Goal: Transaction & Acquisition: Subscribe to service/newsletter

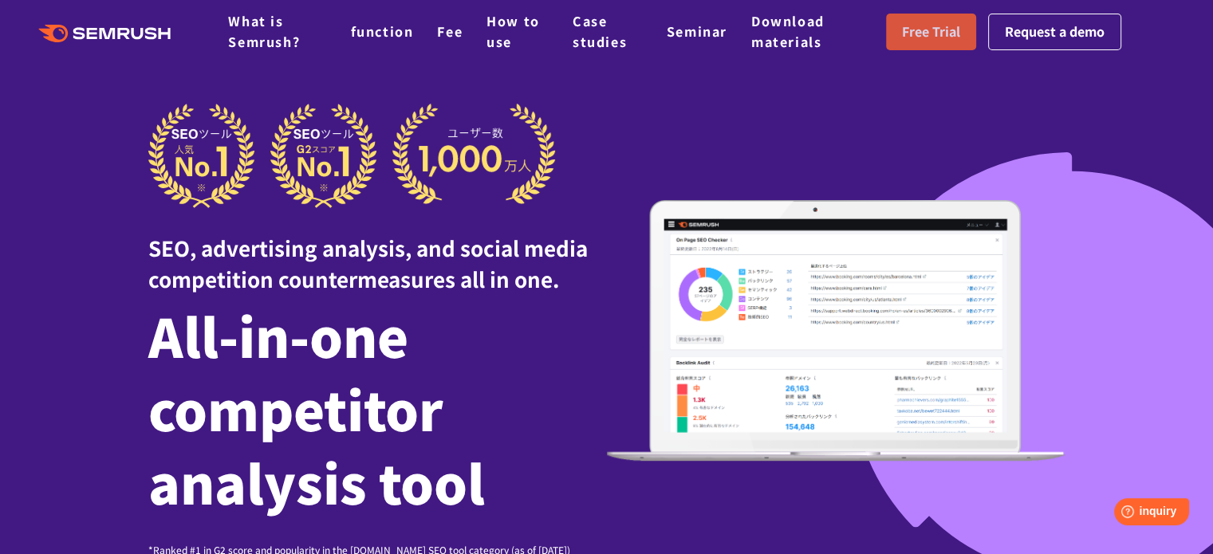
click at [944, 32] on font "Free Trial" at bounding box center [931, 31] width 58 height 19
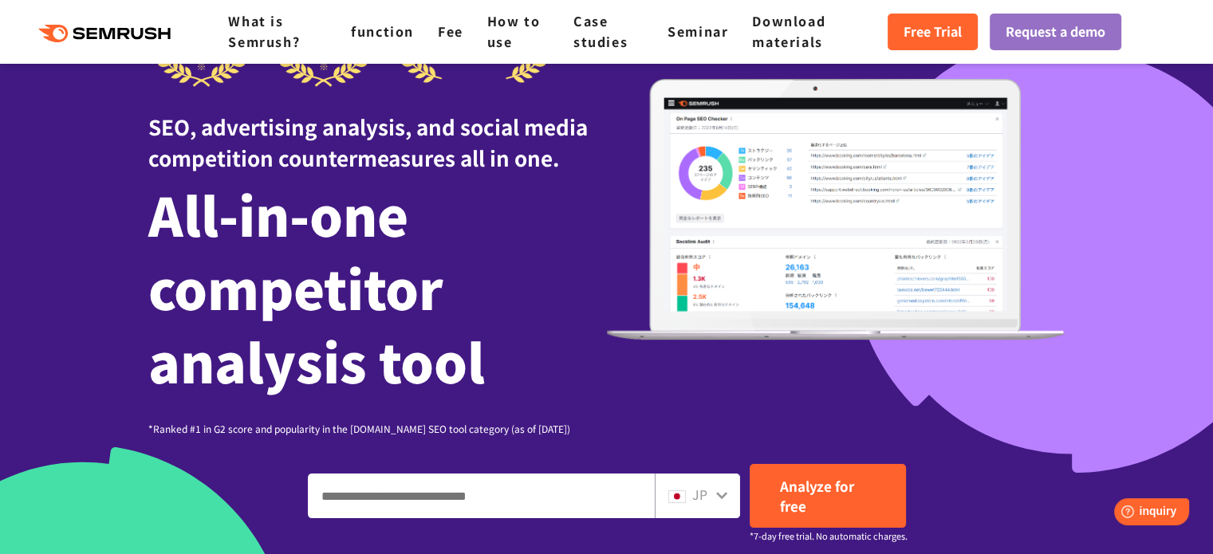
scroll to position [128, 0]
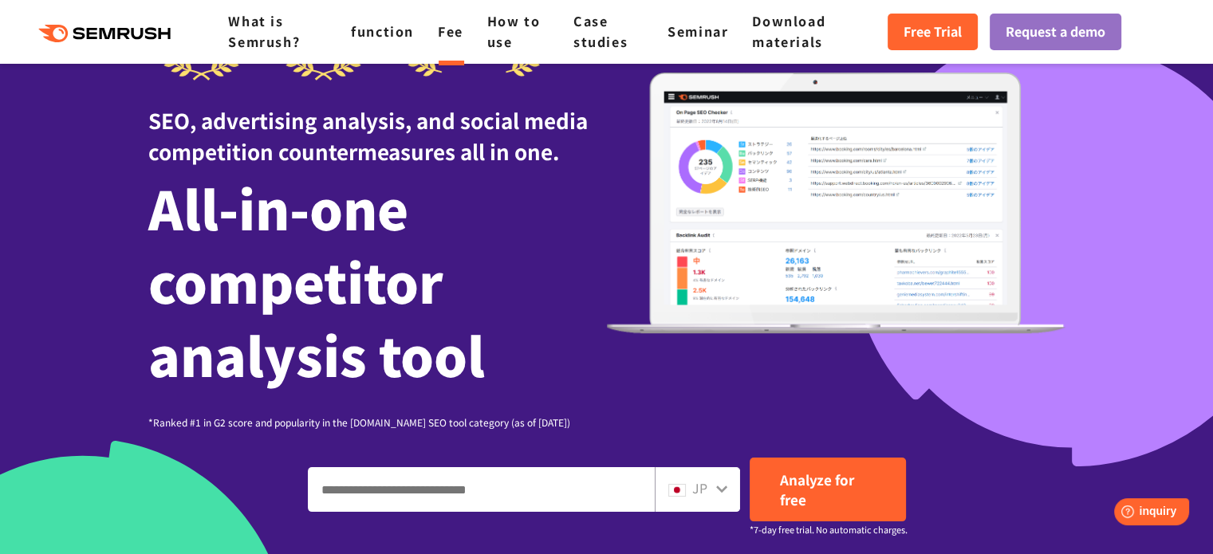
click at [454, 33] on font "Fee" at bounding box center [451, 31] width 26 height 19
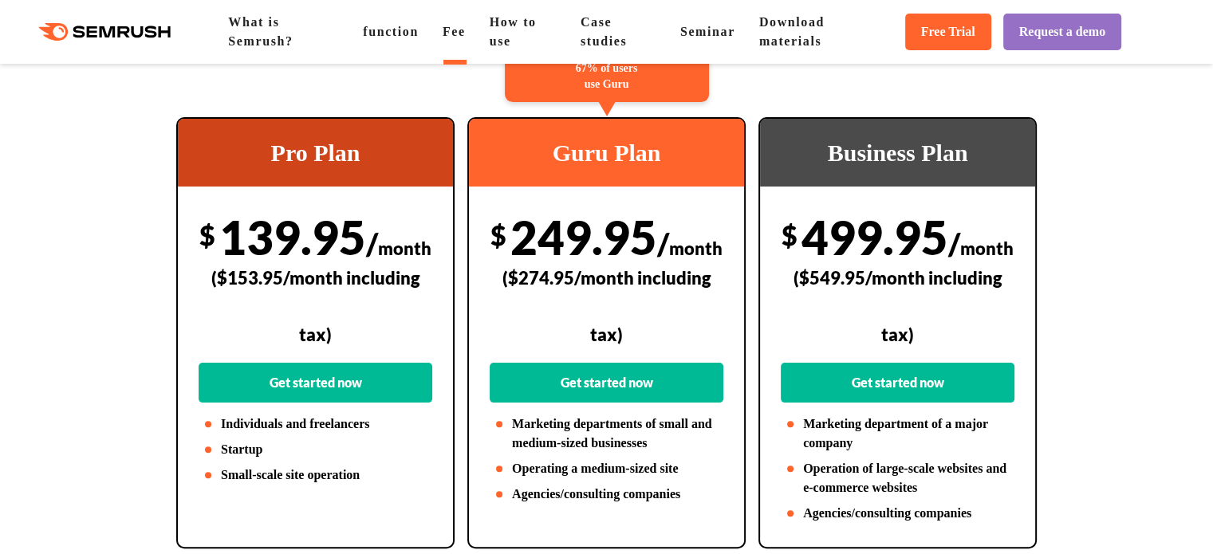
scroll to position [367, 0]
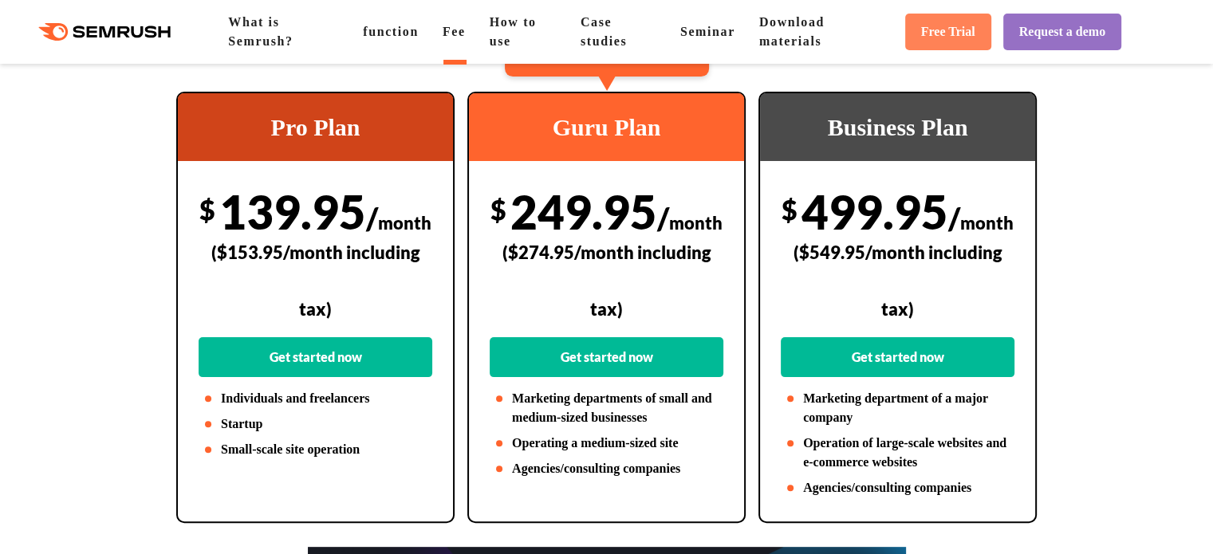
click at [961, 41] on link "Free Trial" at bounding box center [948, 32] width 86 height 37
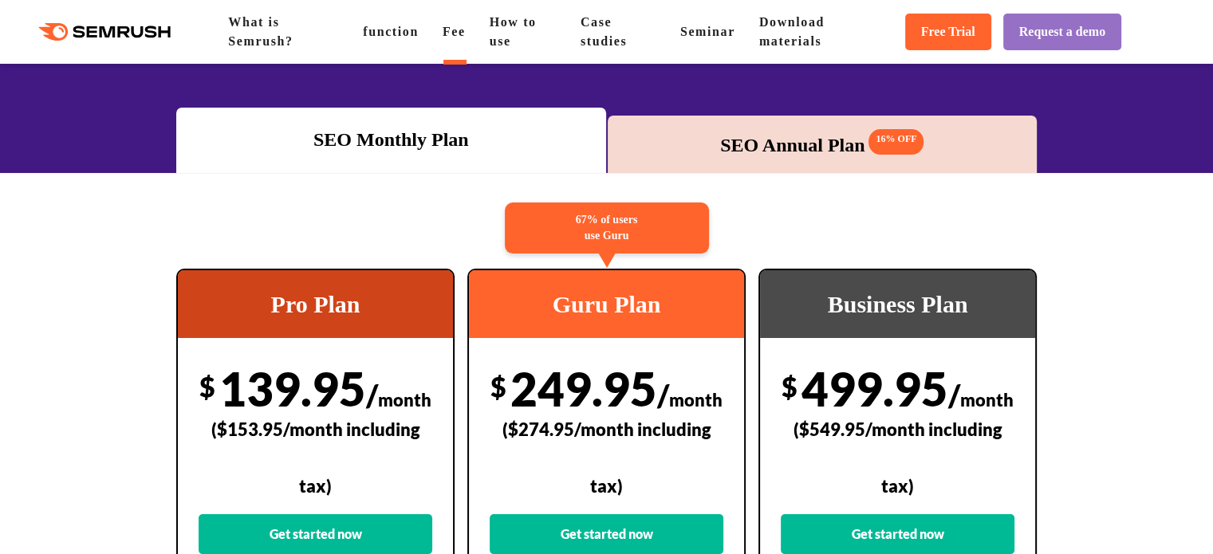
scroll to position [187, 0]
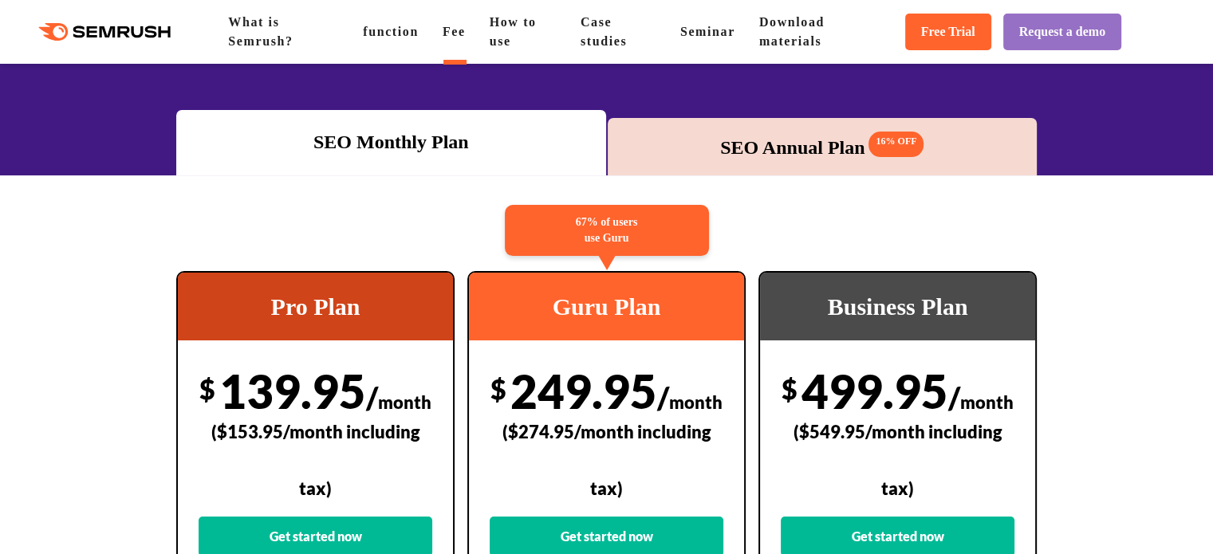
click at [731, 158] on div "SEO Annual Plan 16% OFF" at bounding box center [823, 147] width 414 height 30
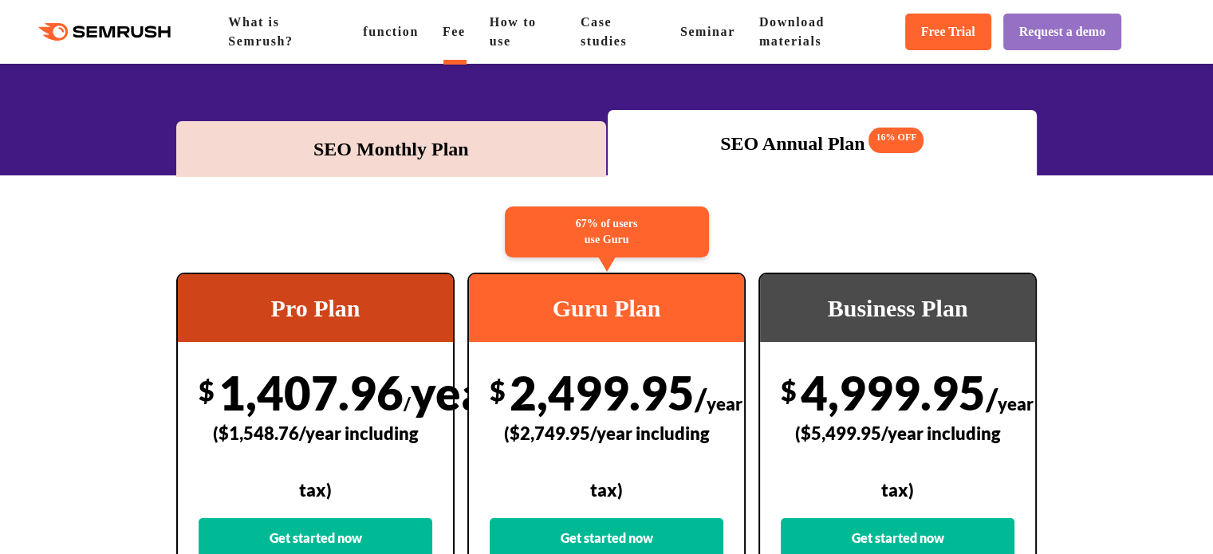
click at [502, 158] on div "SEO Monthly Plan" at bounding box center [391, 149] width 414 height 29
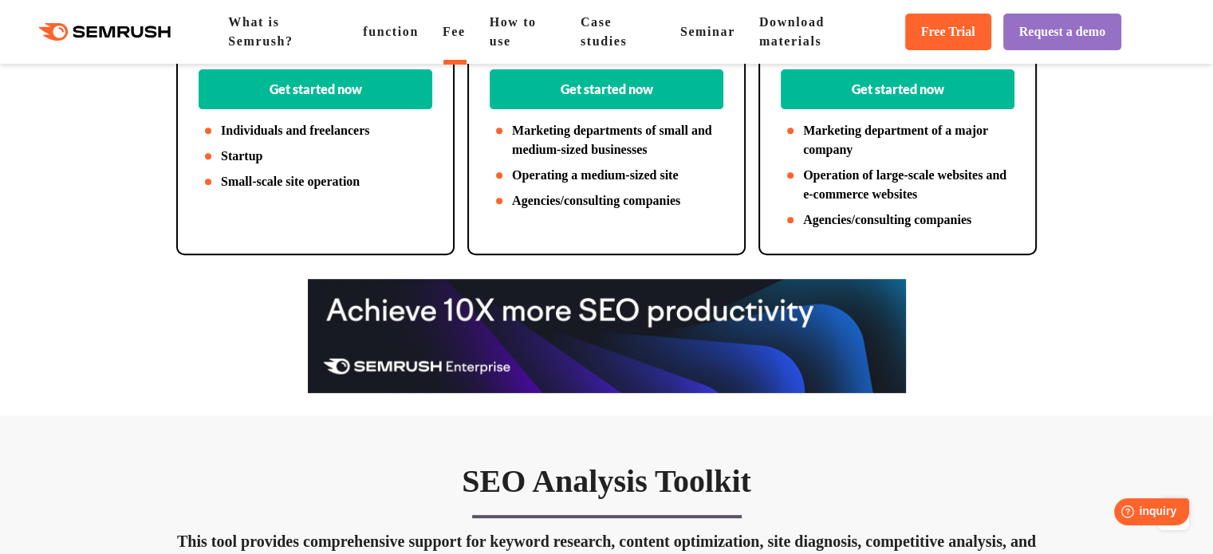
scroll to position [608, 0]
